Goal: Task Accomplishment & Management: Manage account settings

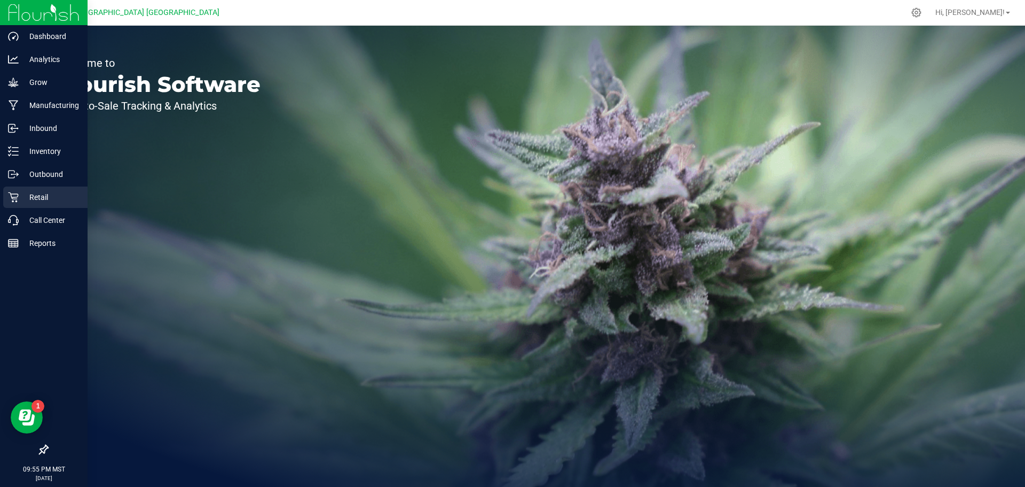
click at [12, 199] on icon at bounding box center [13, 197] width 11 height 11
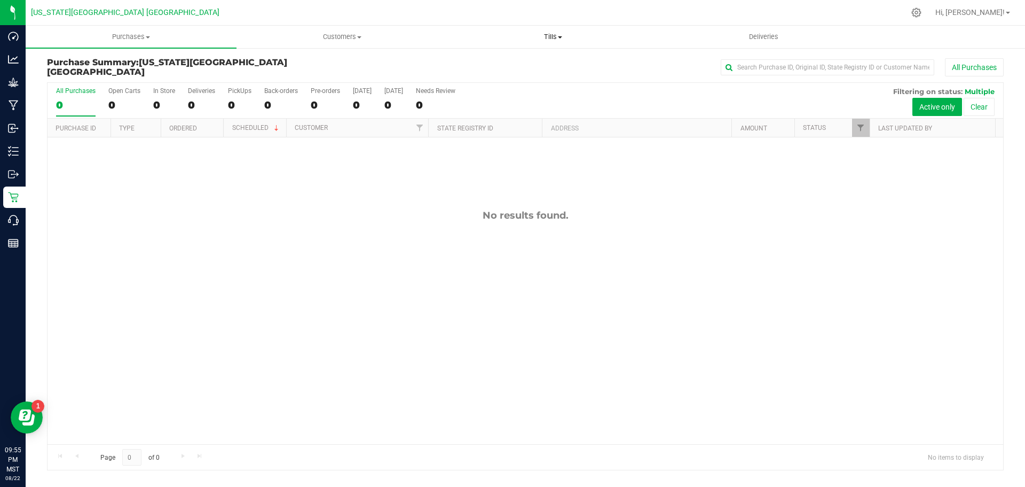
click at [579, 41] on span "Tills" at bounding box center [553, 37] width 210 height 10
click at [554, 32] on span "Tills" at bounding box center [553, 37] width 211 height 10
click at [560, 37] on span at bounding box center [560, 37] width 4 height 2
click at [513, 62] on span "Manage tills" at bounding box center [484, 64] width 72 height 9
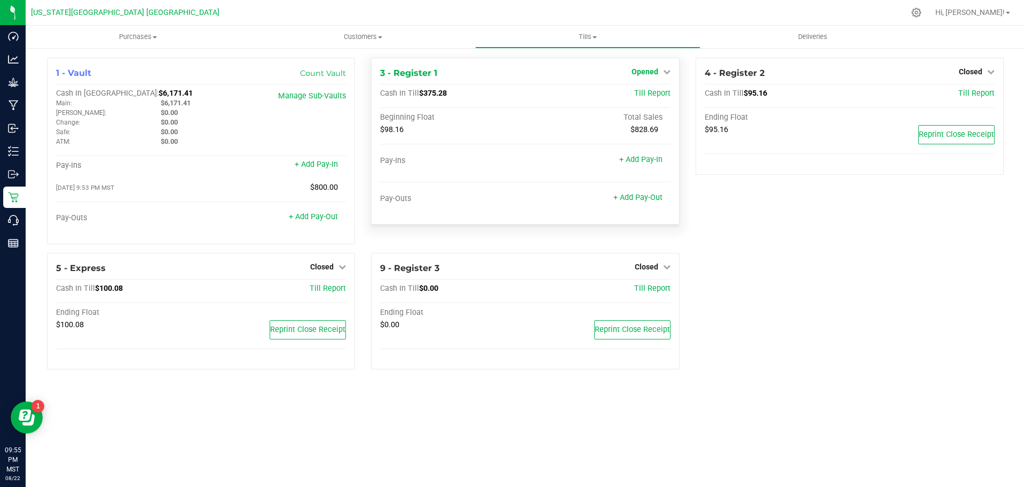
click at [658, 72] on span "Opened" at bounding box center [645, 71] width 27 height 9
click at [659, 92] on link "Close Till" at bounding box center [646, 94] width 29 height 9
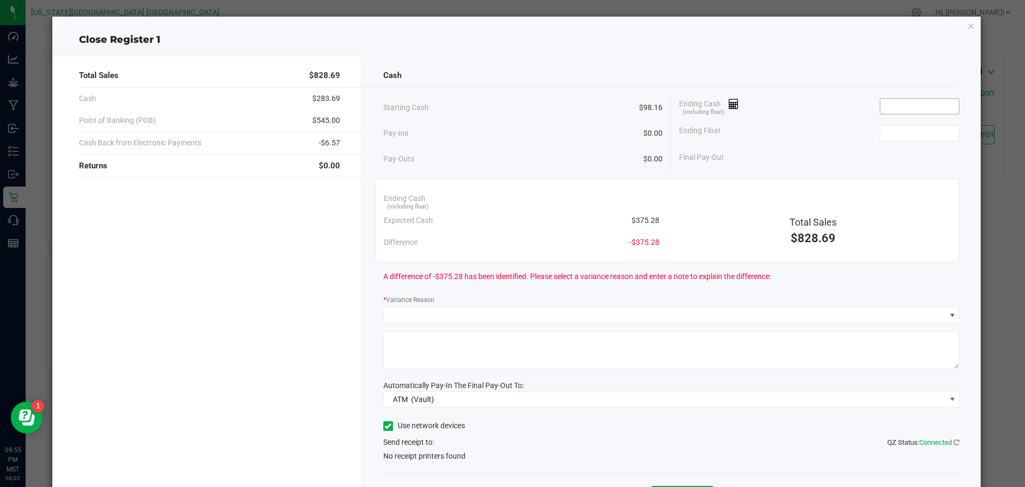
click at [934, 106] on input at bounding box center [920, 106] width 79 height 15
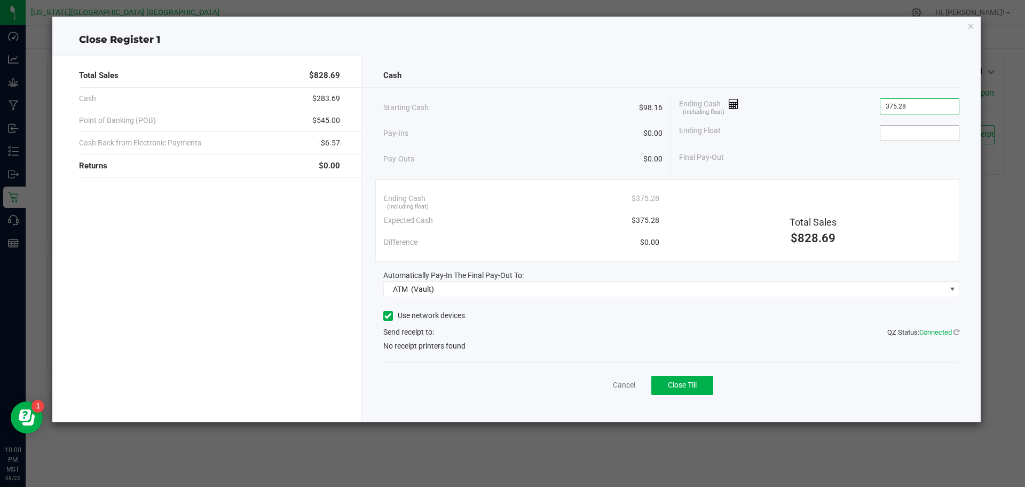
type input "$375.28"
click at [928, 126] on input at bounding box center [920, 133] width 79 height 15
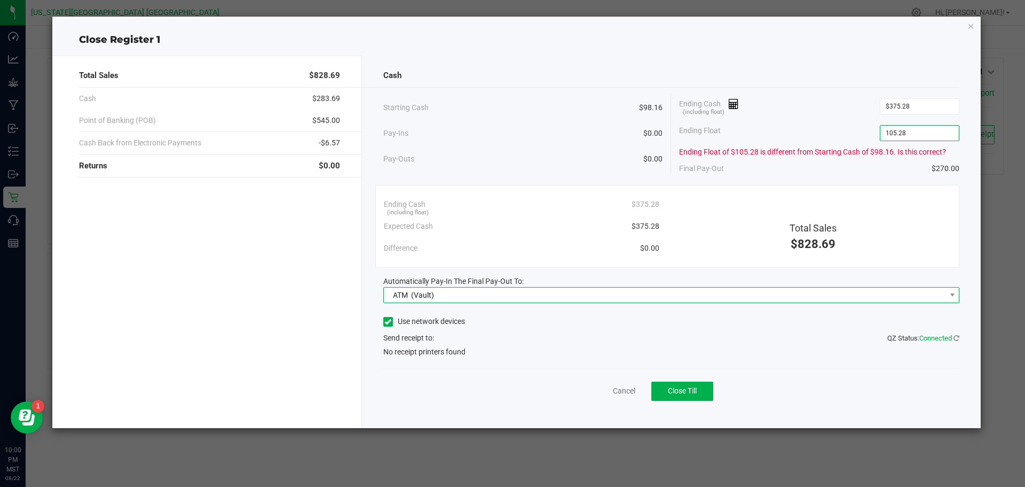
type input "$105.28"
click at [734, 295] on span "ATM (Vault)" at bounding box center [665, 294] width 562 height 15
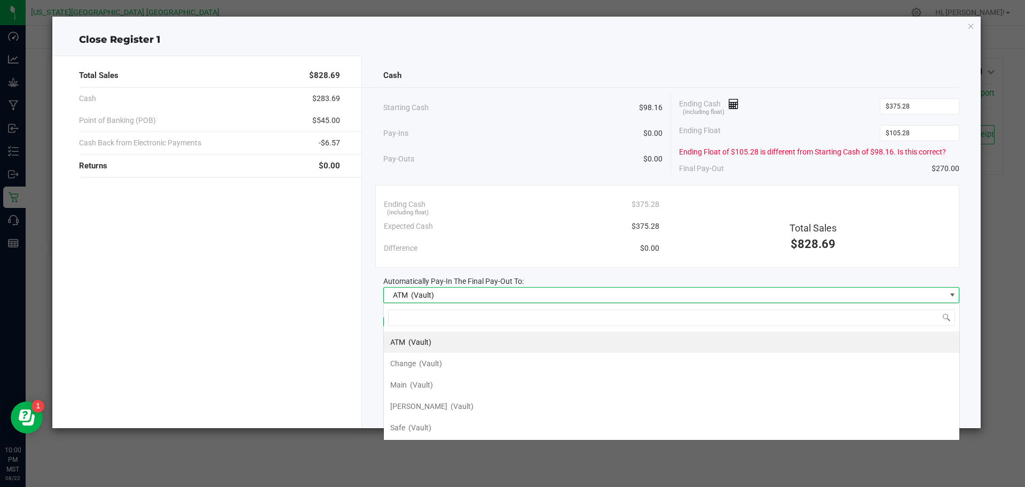
scroll to position [16, 576]
click at [642, 391] on li "Main (Vault)" at bounding box center [672, 384] width 576 height 21
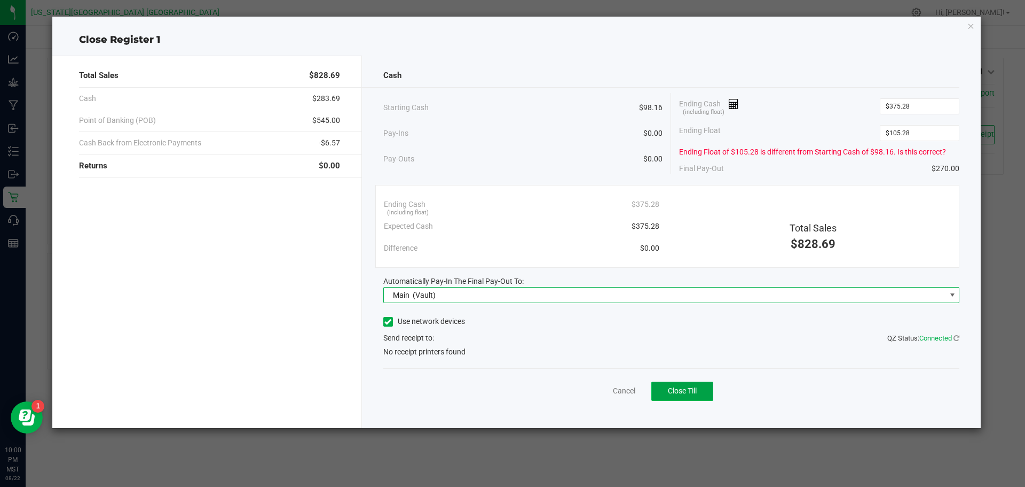
click at [686, 389] on span "Close Till" at bounding box center [682, 390] width 29 height 9
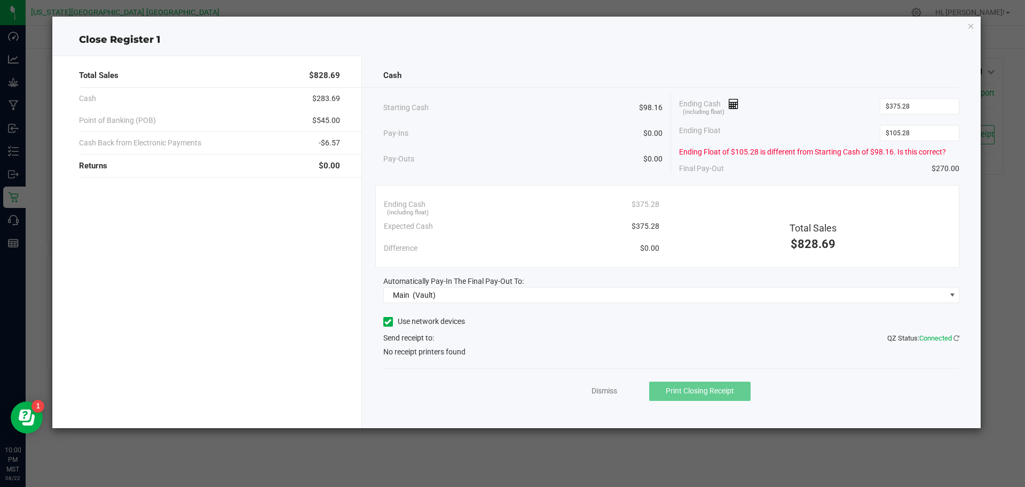
click at [387, 322] on icon at bounding box center [388, 322] width 7 height 0
click at [0, 0] on input "Use network devices" at bounding box center [0, 0] width 0 height 0
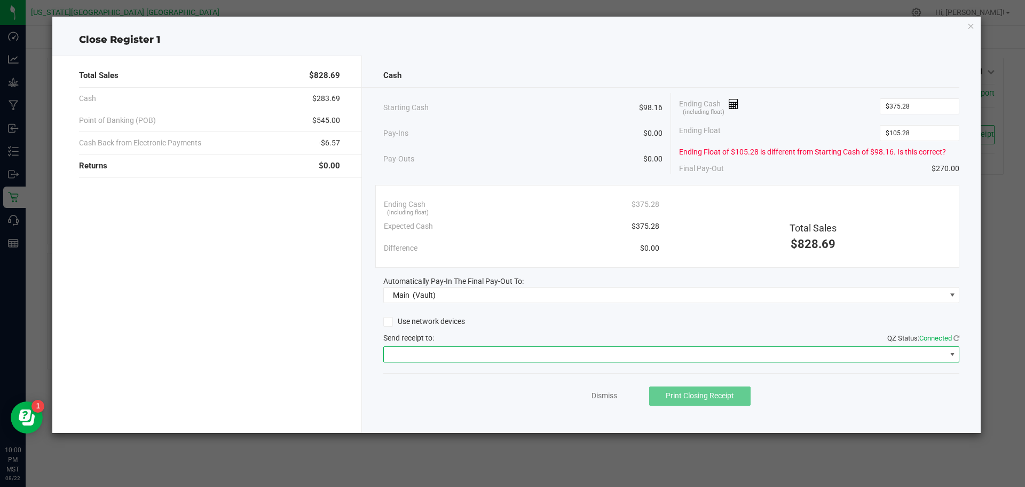
click at [615, 355] on span at bounding box center [665, 354] width 562 height 15
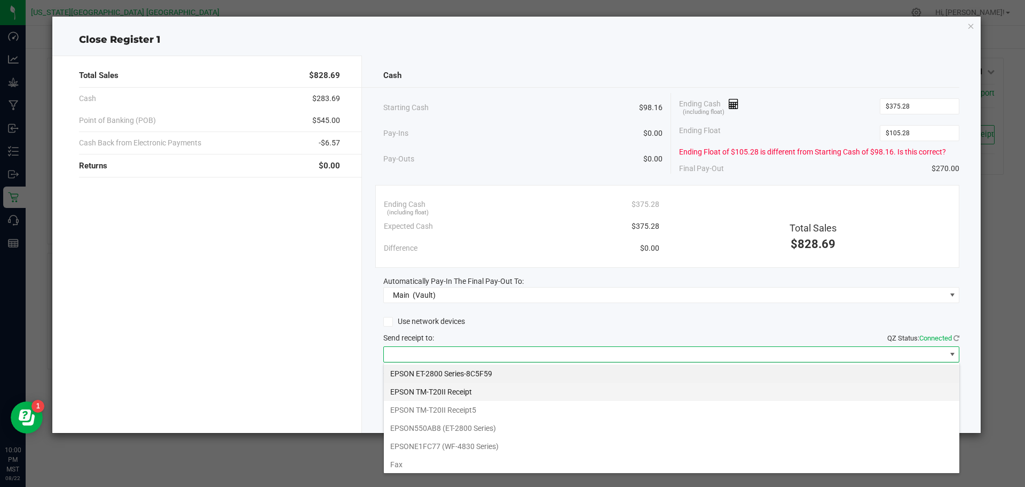
click at [575, 395] on Receipt "EPSON TM-T20II Receipt" at bounding box center [672, 391] width 576 height 18
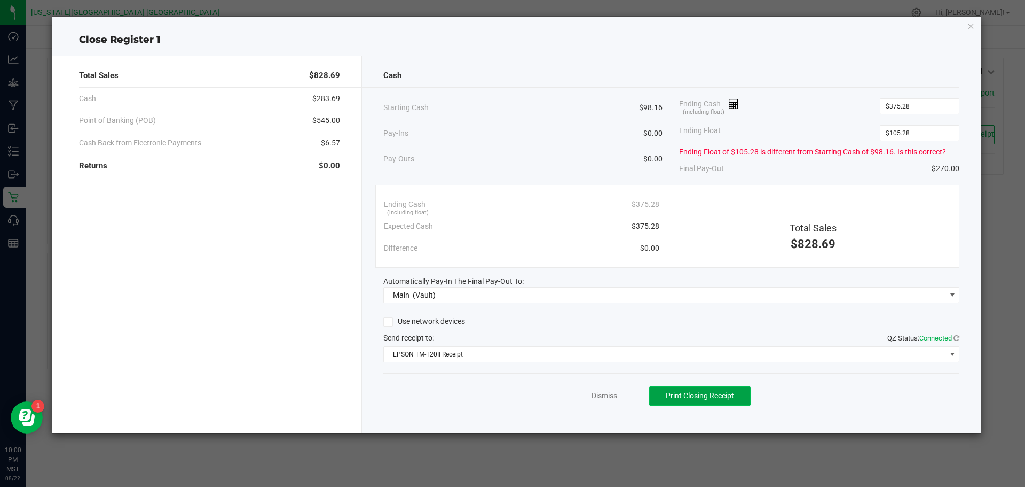
click at [692, 394] on span "Print Closing Receipt" at bounding box center [700, 395] width 68 height 9
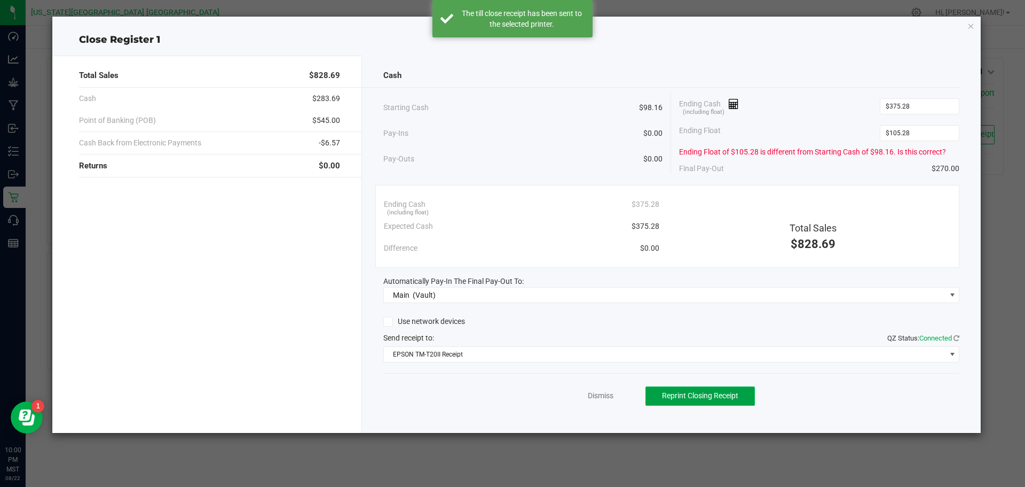
click at [692, 394] on span "Reprint Closing Receipt" at bounding box center [700, 395] width 76 height 9
click at [692, 395] on span "Reprint Closing Receipt" at bounding box center [700, 395] width 76 height 9
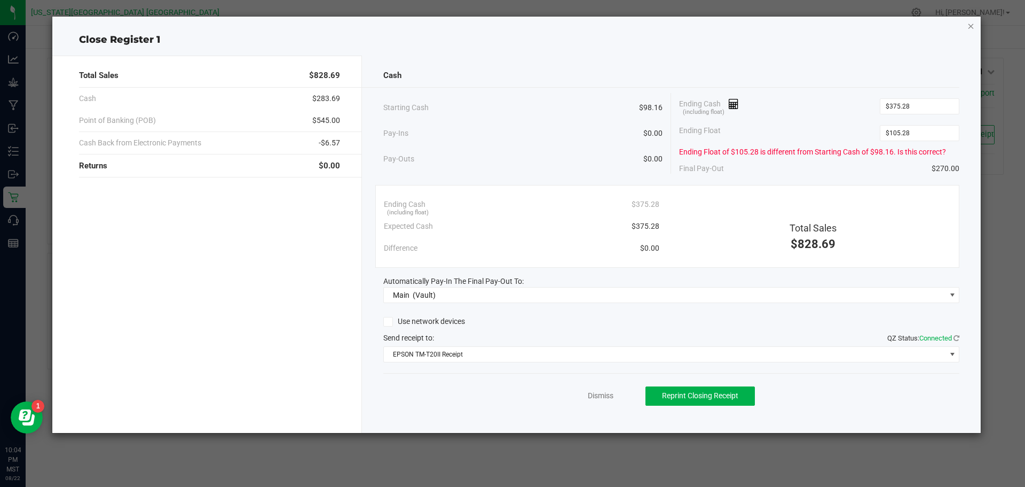
click at [974, 31] on icon "button" at bounding box center [971, 25] width 7 height 13
